Goal: Information Seeking & Learning: Learn about a topic

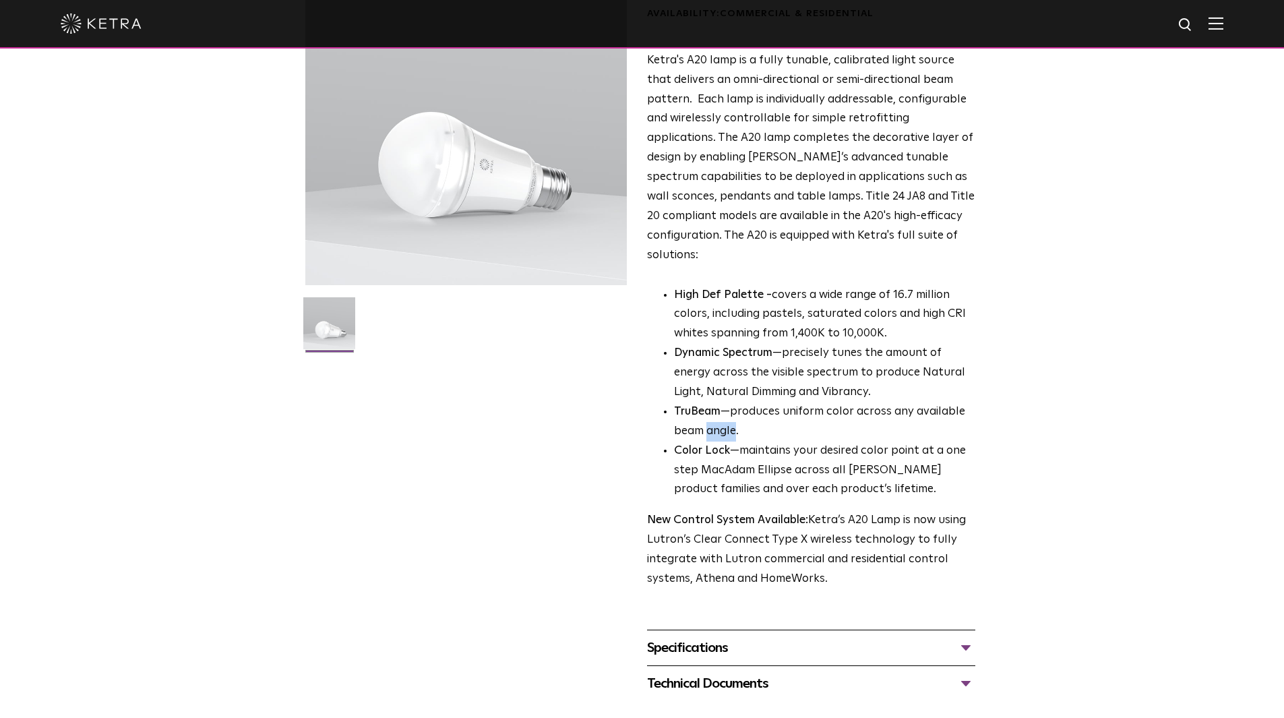
click at [723, 415] on li "TruBeam —produces uniform color across any available beam angle." at bounding box center [824, 421] width 301 height 39
click at [790, 421] on li "TruBeam —produces uniform color across any available beam angle." at bounding box center [824, 421] width 301 height 39
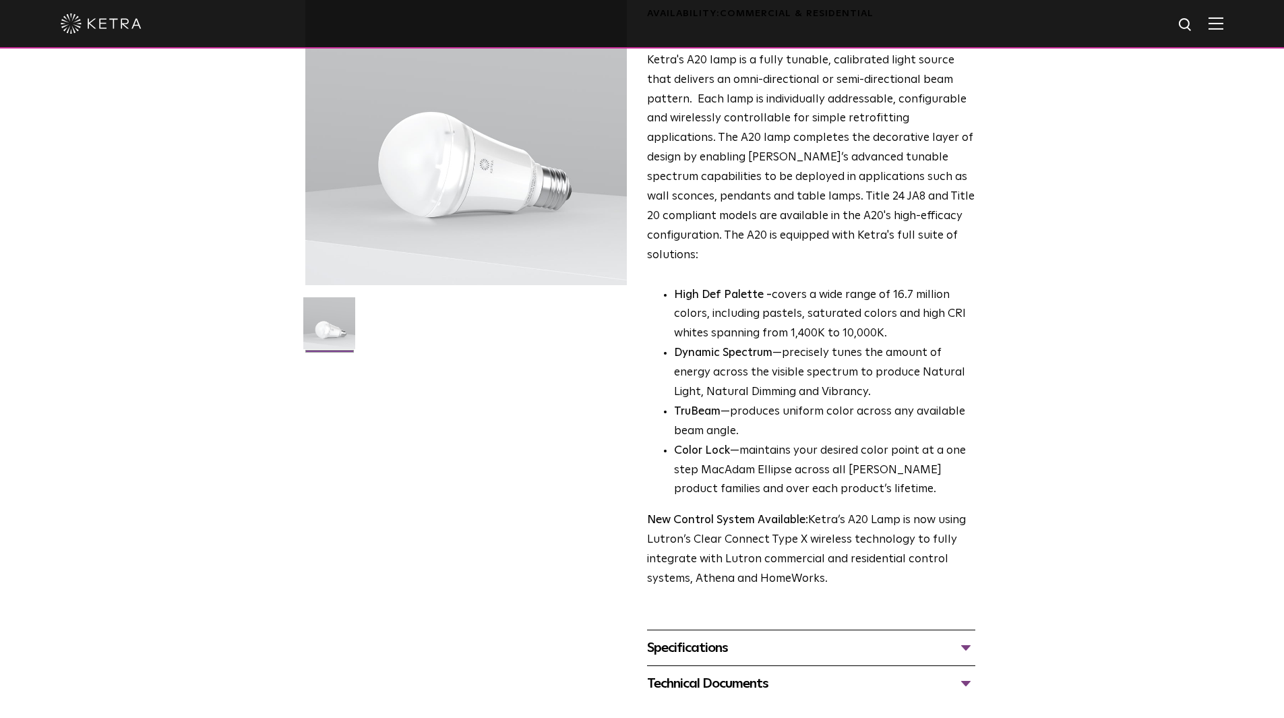
click at [785, 442] on li "Color Lock —maintains your desired color point at a one step MacAdam Ellipse ac…" at bounding box center [824, 471] width 301 height 59
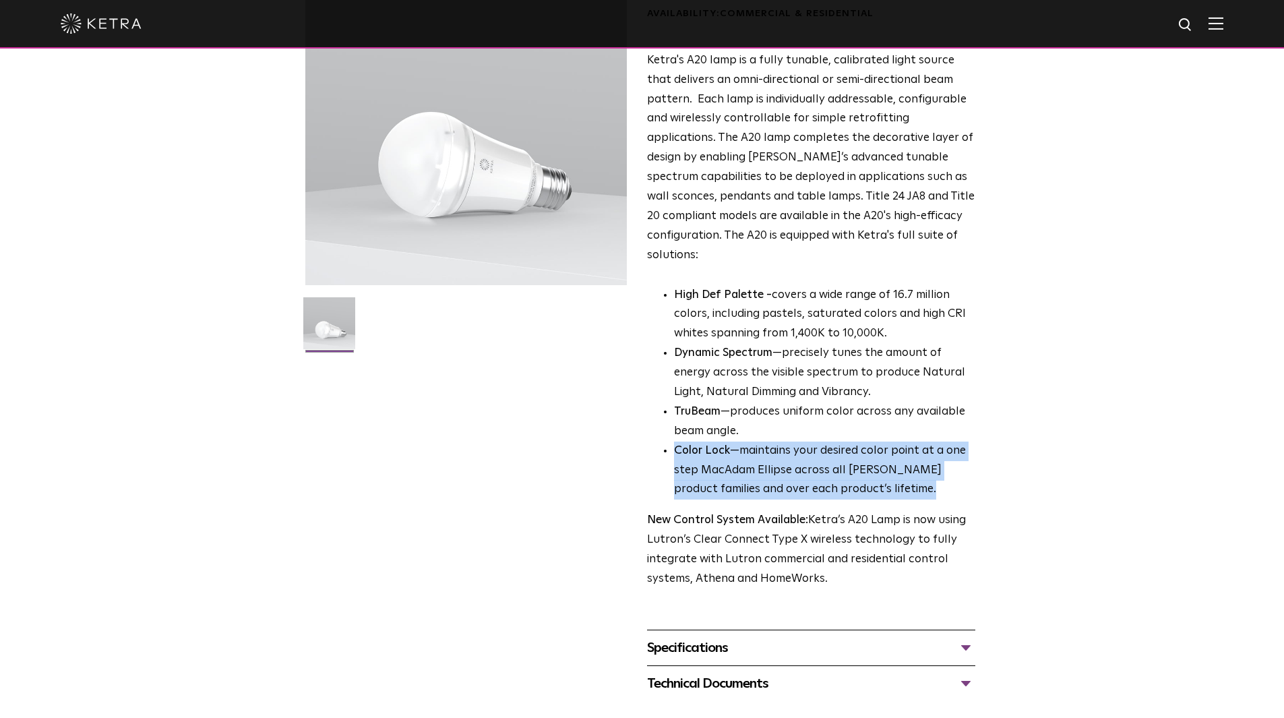
click at [785, 442] on li "Color Lock —maintains your desired color point at a one step MacAdam Ellipse ac…" at bounding box center [824, 471] width 301 height 59
click at [777, 442] on li "Color Lock —maintains your desired color point at a one step MacAdam Ellipse ac…" at bounding box center [824, 471] width 301 height 59
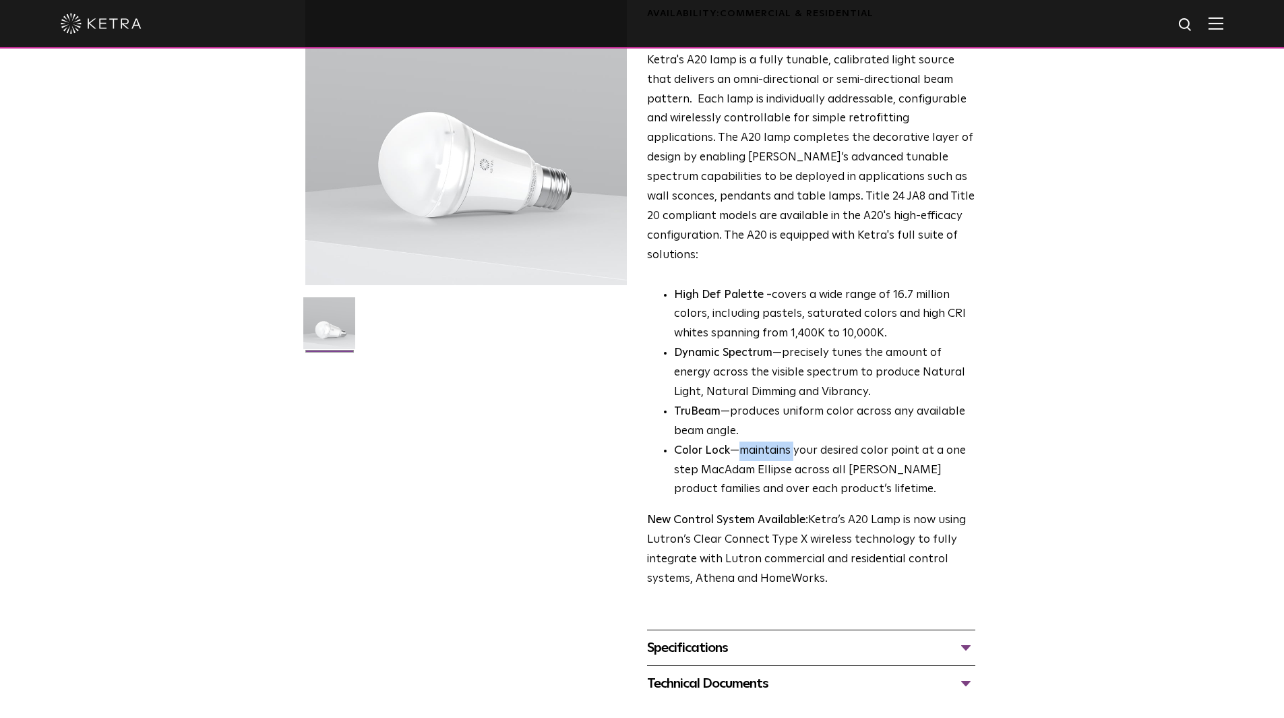
click at [777, 442] on li "Color Lock —maintains your desired color point at a one step MacAdam Ellipse ac…" at bounding box center [824, 471] width 301 height 59
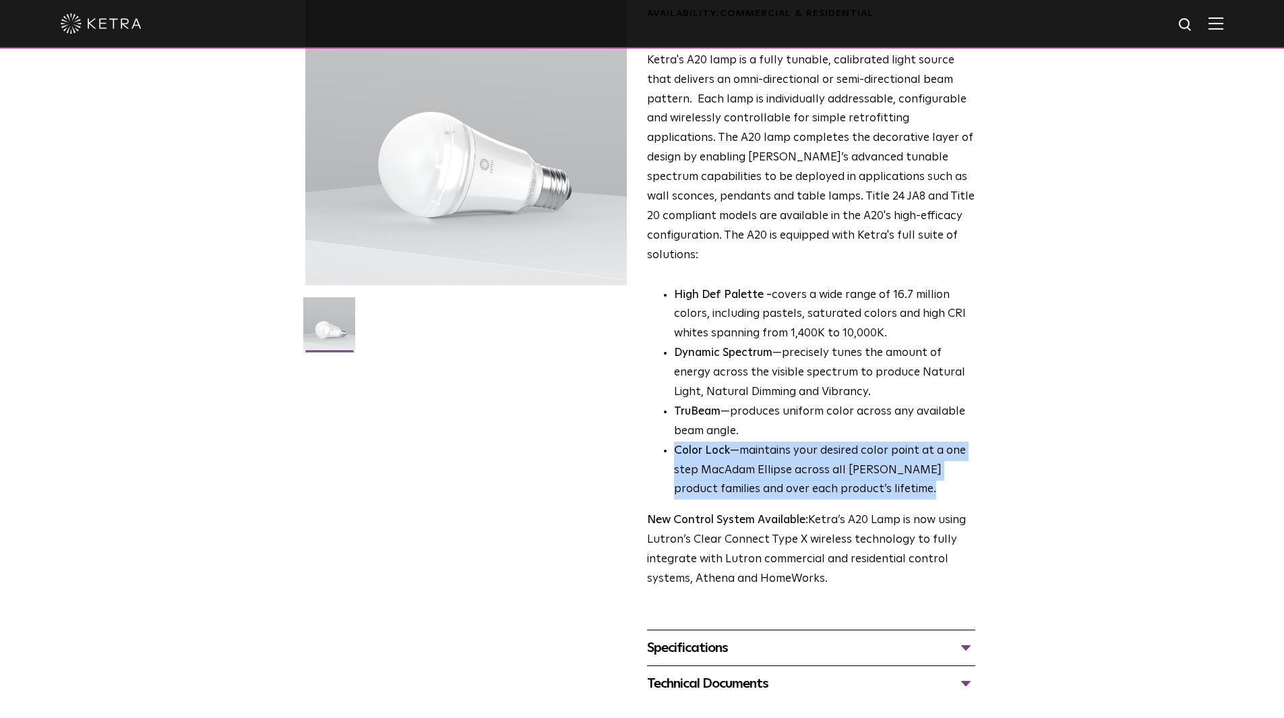
click at [777, 442] on li "Color Lock —maintains your desired color point at a one step MacAdam Ellipse ac…" at bounding box center [824, 471] width 301 height 59
click at [767, 442] on li "Color Lock —maintains your desired color point at a one step MacAdam Ellipse ac…" at bounding box center [824, 471] width 301 height 59
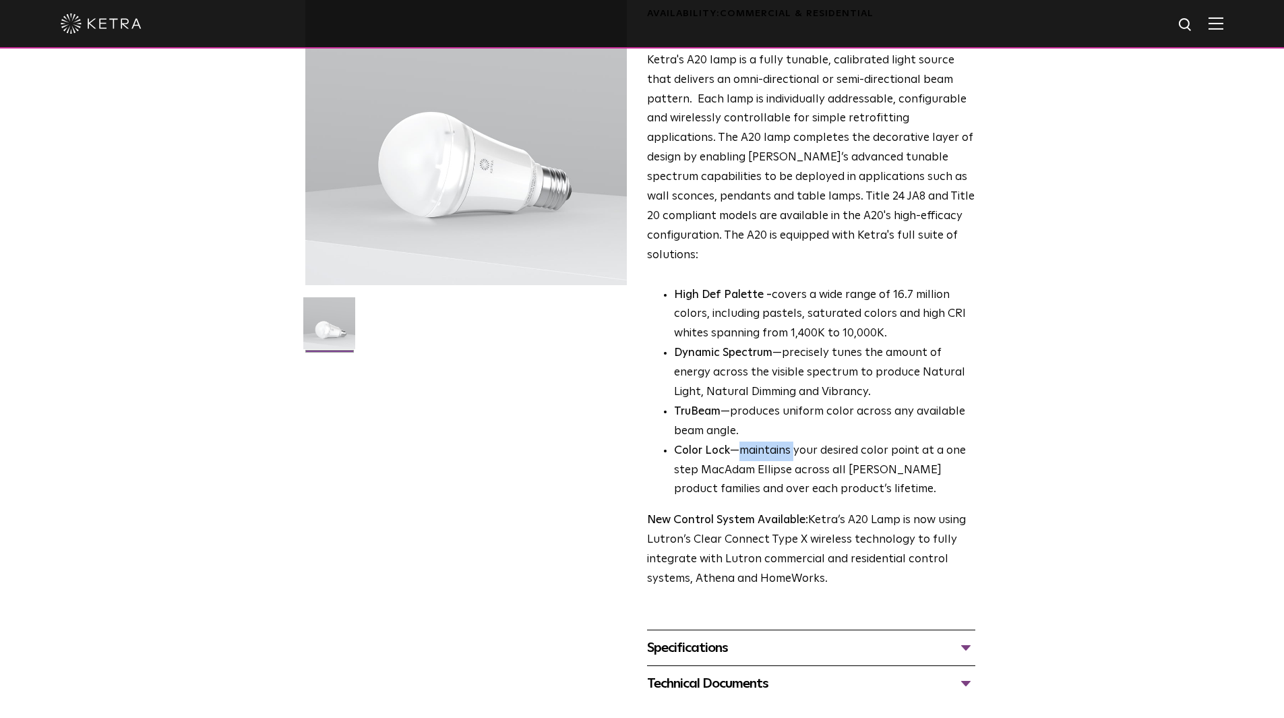
click at [767, 442] on li "Color Lock —maintains your desired color point at a one step MacAdam Ellipse ac…" at bounding box center [824, 471] width 301 height 59
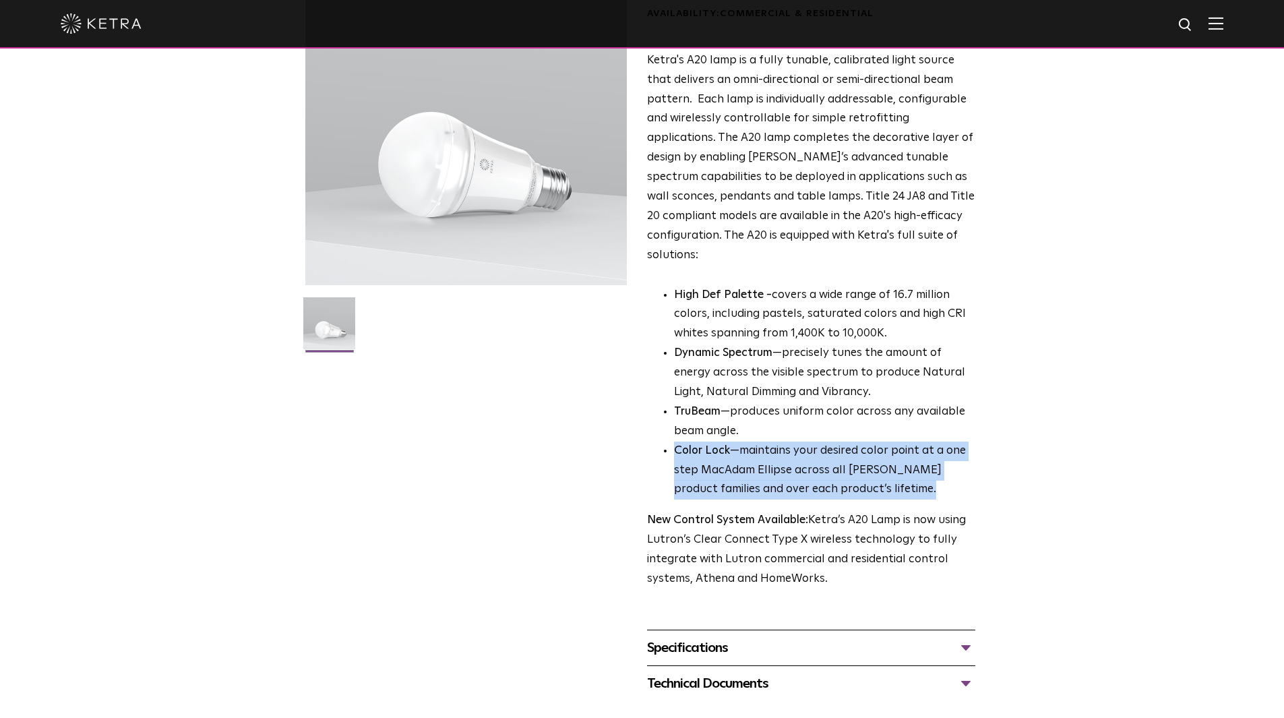
click at [767, 442] on li "Color Lock —maintains your desired color point at a one step MacAdam Ellipse ac…" at bounding box center [824, 471] width 301 height 59
click at [754, 442] on li "Color Lock —maintains your desired color point at a one step MacAdam Ellipse ac…" at bounding box center [824, 471] width 301 height 59
